Goal: Ask a question

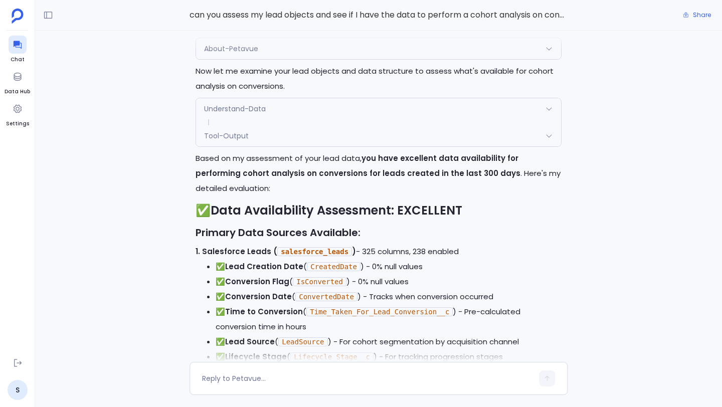
scroll to position [-5170, 0]
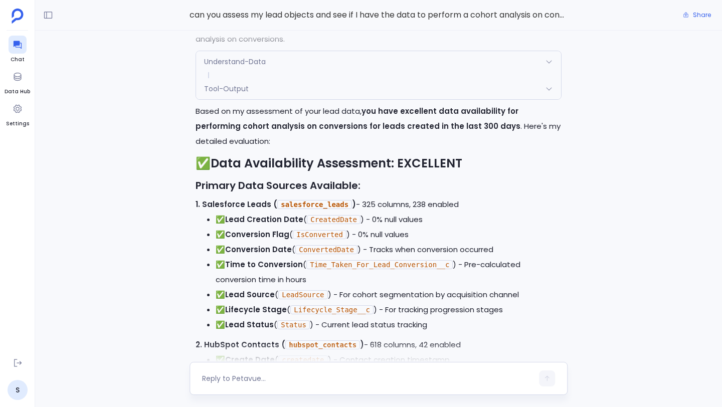
click at [275, 372] on div at bounding box center [367, 379] width 331 height 16
click at [261, 378] on textarea at bounding box center [367, 379] width 331 height 10
type textarea "can you assess how many duplicates are there in the leads?"
click at [549, 378] on icon "button" at bounding box center [547, 379] width 5 height 6
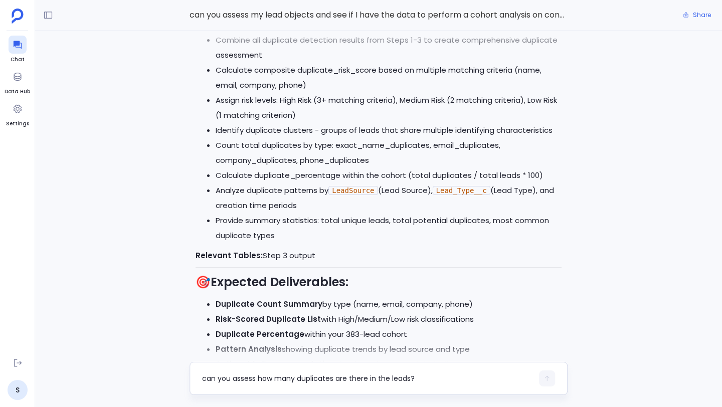
scroll to position [0, 0]
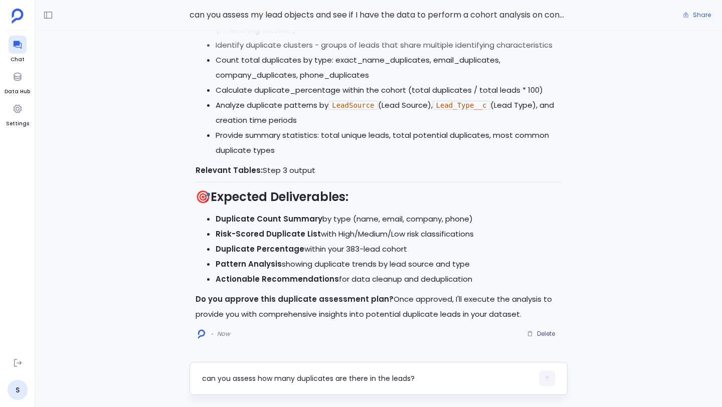
click at [260, 371] on div "can you assess how many duplicates are there in the leads?" at bounding box center [367, 379] width 331 height 16
click at [256, 375] on textarea "can you assess how many duplicates are there in the leads?" at bounding box center [367, 379] width 331 height 10
type textarea "approve"
click at [547, 380] on icon "button" at bounding box center [547, 379] width 5 height 6
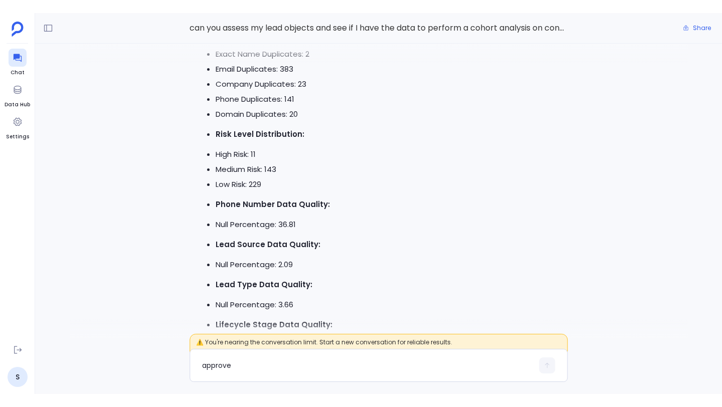
scroll to position [-567, 0]
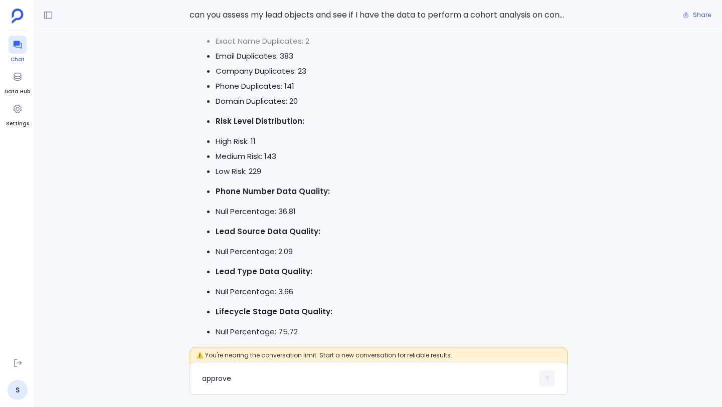
click at [19, 45] on icon at bounding box center [17, 45] width 8 height 8
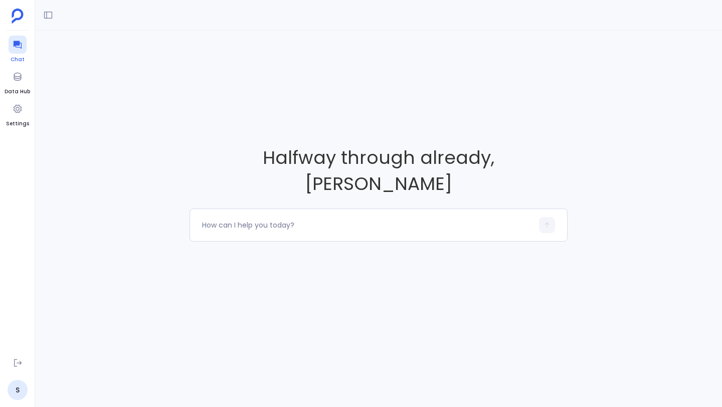
click at [22, 50] on div at bounding box center [18, 45] width 18 height 18
click at [16, 77] on icon at bounding box center [18, 77] width 10 height 10
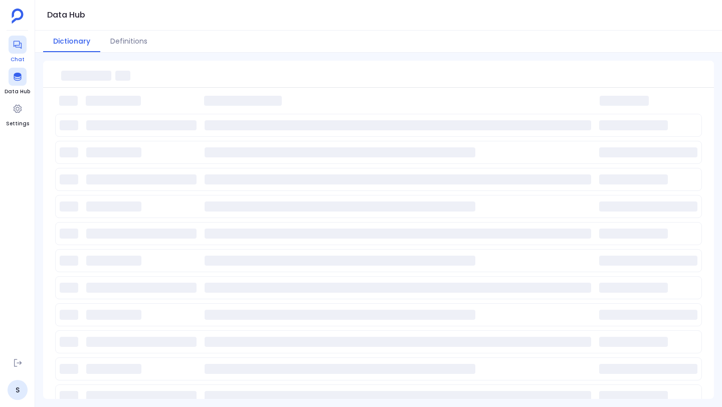
click at [21, 54] on link "Chat" at bounding box center [18, 50] width 18 height 28
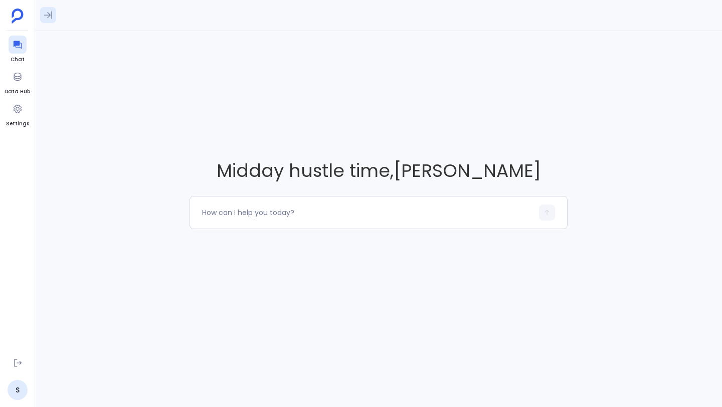
click at [44, 15] on icon at bounding box center [48, 15] width 10 height 10
click at [87, 79] on div "can you assess my lead objects and see if I have the data to perform a cohort a…" at bounding box center [117, 88] width 153 height 22
